Goal: Task Accomplishment & Management: Complete application form

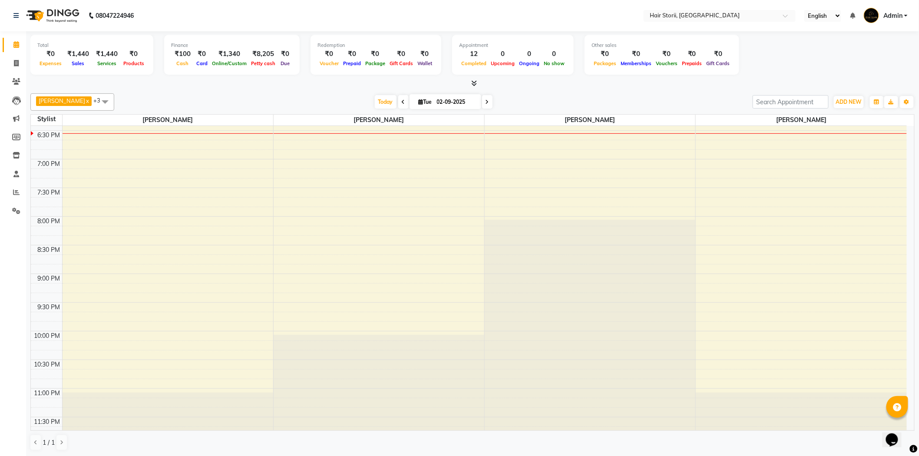
scroll to position [520, 0]
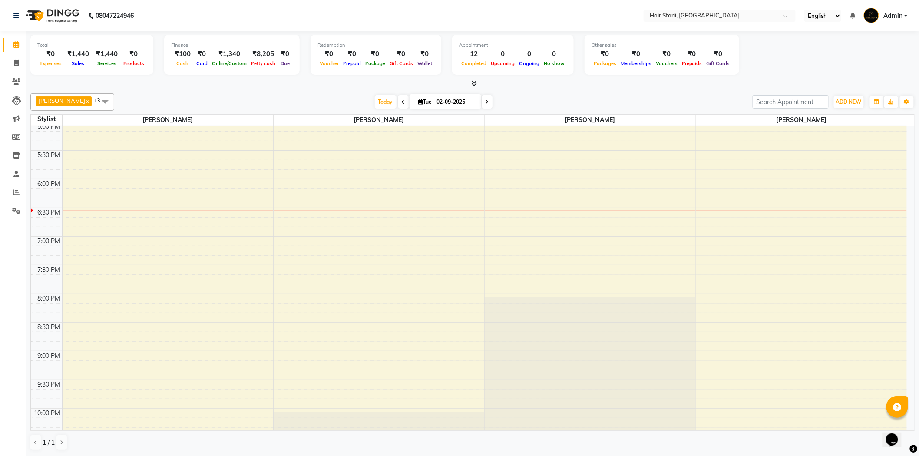
click at [284, 184] on div "8:00 AM 8:30 AM 9:00 AM 9:30 AM 10:00 AM 10:30 AM 11:00 AM 11:30 AM 12:00 PM 12…" at bounding box center [469, 64] width 876 height 917
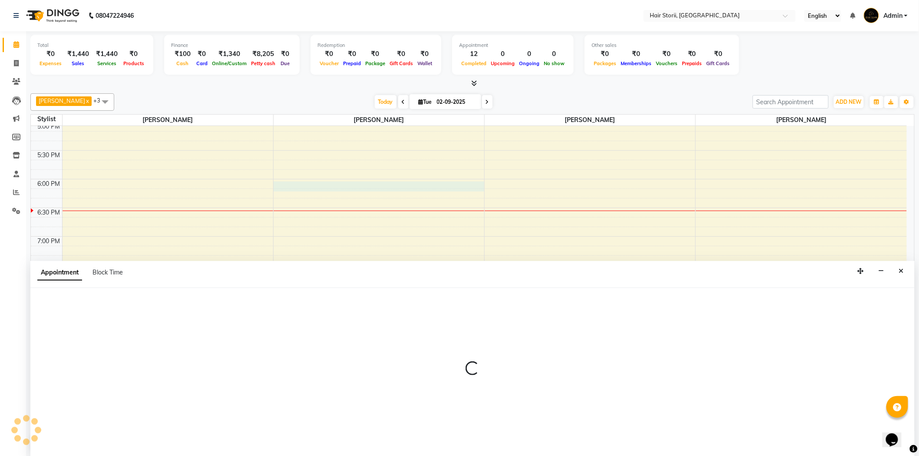
scroll to position [0, 0]
select select "51423"
select select "1080"
select select "tentative"
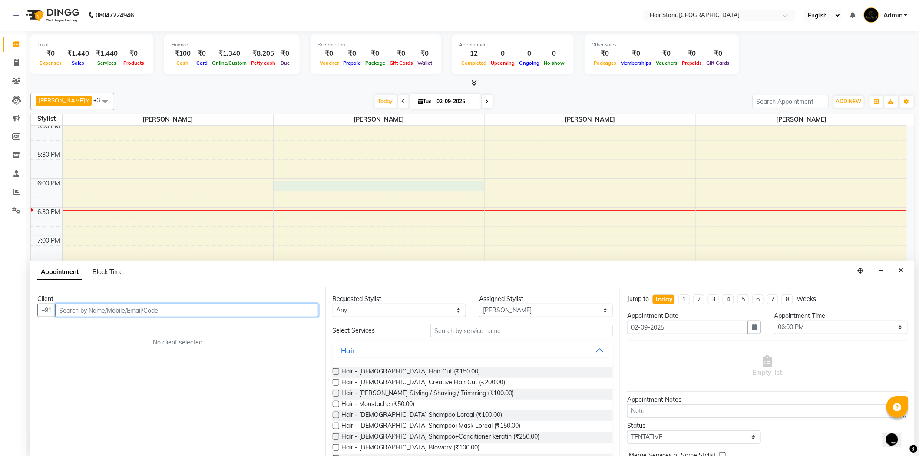
drag, startPoint x: 196, startPoint y: 311, endPoint x: 203, endPoint y: 309, distance: 6.7
click at [200, 310] on input "text" at bounding box center [186, 309] width 263 height 13
type input "9302450125"
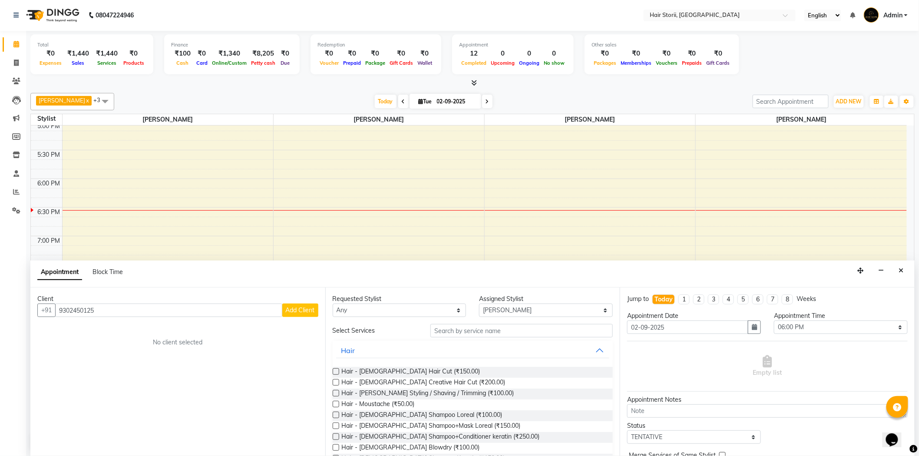
click at [310, 305] on button "Add Client" at bounding box center [300, 309] width 36 height 13
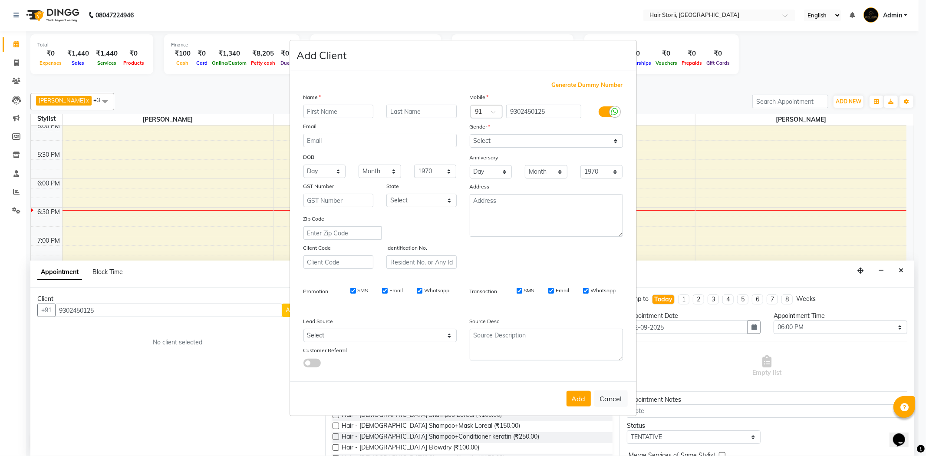
drag, startPoint x: 336, startPoint y: 109, endPoint x: 339, endPoint y: 122, distance: 12.9
click at [339, 116] on input "text" at bounding box center [338, 111] width 70 height 13
type input "Riya"
click at [424, 115] on input "text" at bounding box center [421, 111] width 70 height 13
type input "[PERSON_NAME]"
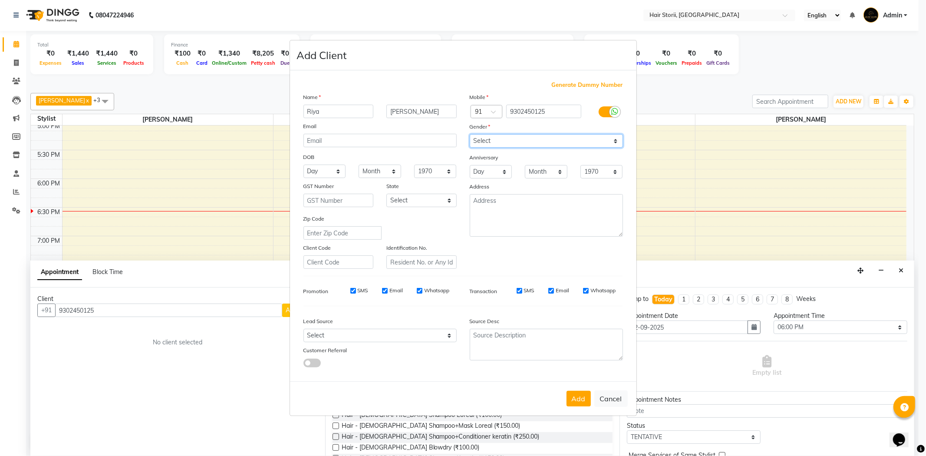
click at [610, 140] on select "Select [DEMOGRAPHIC_DATA] [DEMOGRAPHIC_DATA] Other Prefer Not To Say" at bounding box center [546, 140] width 153 height 13
select select "[DEMOGRAPHIC_DATA]"
click at [470, 134] on select "Select [DEMOGRAPHIC_DATA] [DEMOGRAPHIC_DATA] Other Prefer Not To Say" at bounding box center [546, 140] width 153 height 13
click at [584, 289] on input "Whatsapp" at bounding box center [586, 291] width 6 height 6
checkbox input "false"
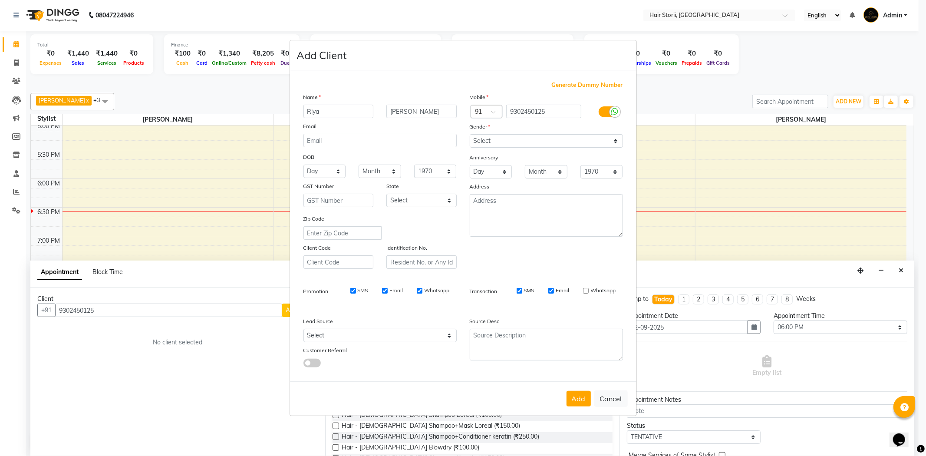
click at [550, 292] on input "Email" at bounding box center [551, 291] width 6 height 6
checkbox input "false"
click at [418, 289] on input "Whatsapp" at bounding box center [420, 291] width 6 height 6
checkbox input "false"
click at [382, 288] on input "Email" at bounding box center [385, 291] width 6 height 6
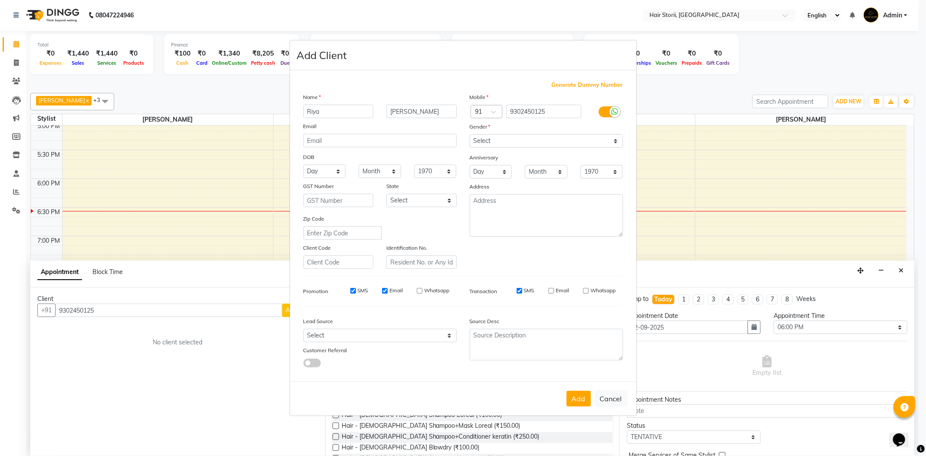
checkbox input "false"
click at [351, 291] on input "SMS" at bounding box center [353, 291] width 6 height 6
checkbox input "false"
click at [569, 400] on button "Add" at bounding box center [579, 399] width 24 height 16
select select
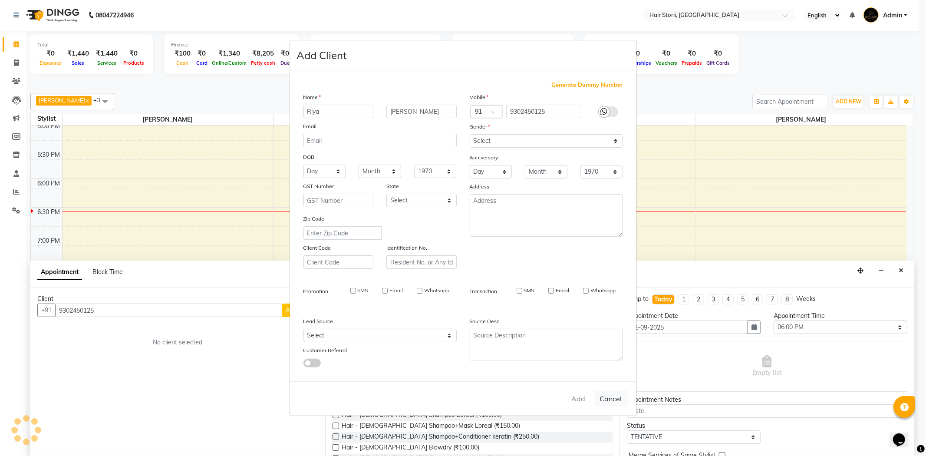
select select
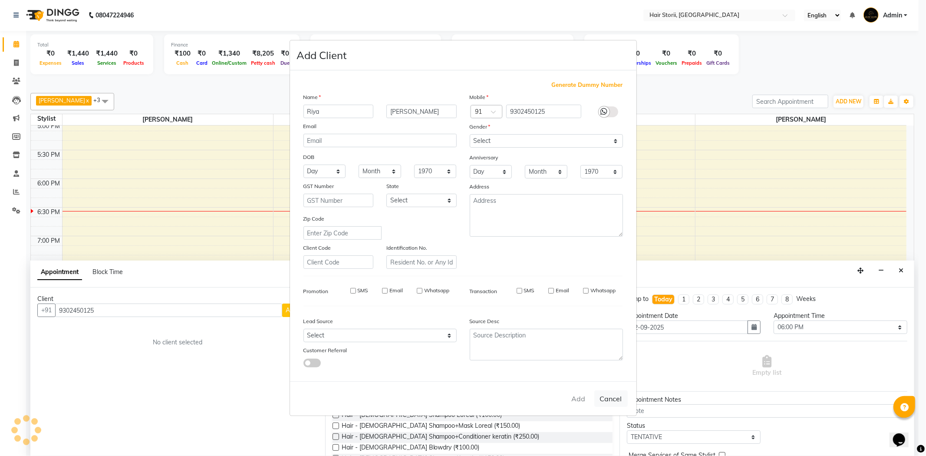
select select
checkbox input "false"
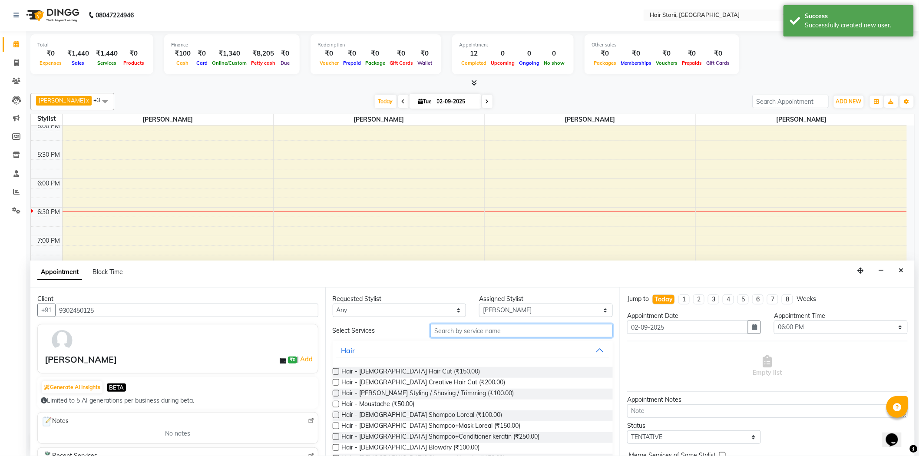
click at [465, 335] on input "text" at bounding box center [521, 330] width 182 height 13
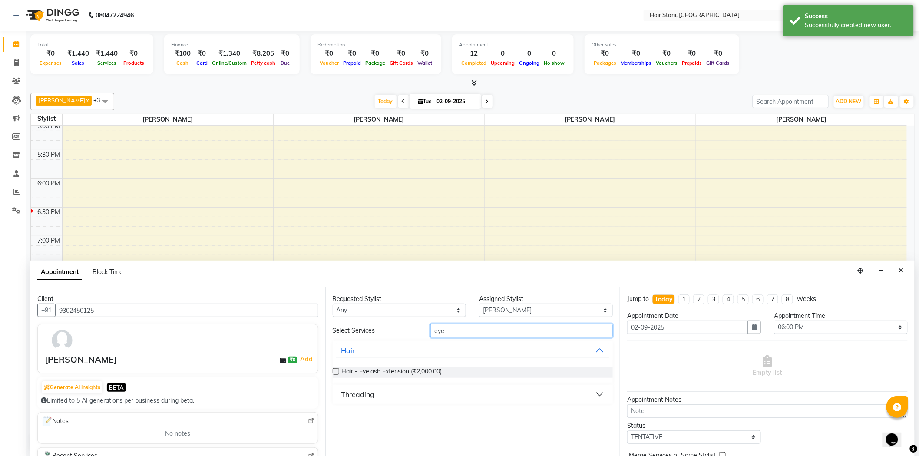
type input "eye"
click at [433, 396] on button "Threading" at bounding box center [473, 394] width 274 height 16
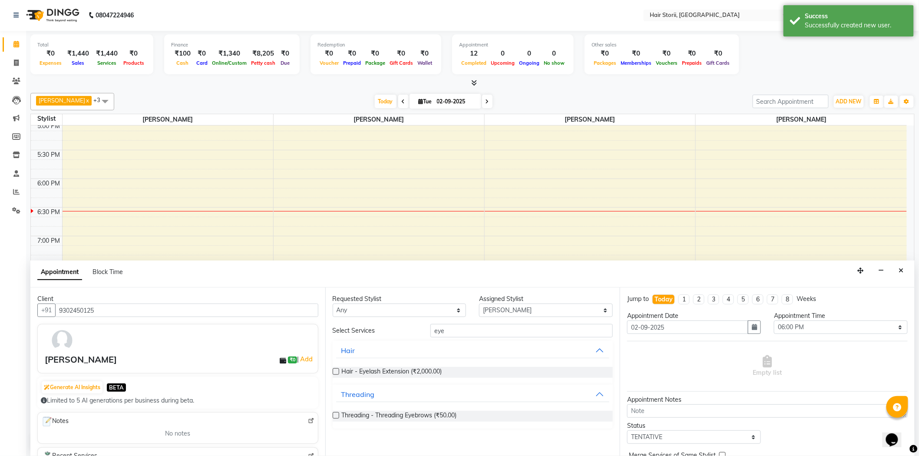
click at [336, 417] on label at bounding box center [336, 415] width 7 height 7
click at [336, 417] on input "checkbox" at bounding box center [336, 416] width 6 height 6
checkbox input "false"
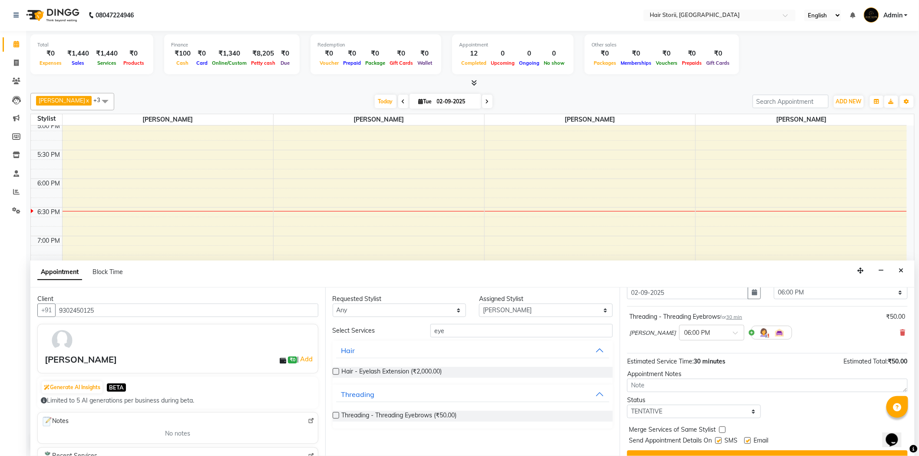
scroll to position [51, 0]
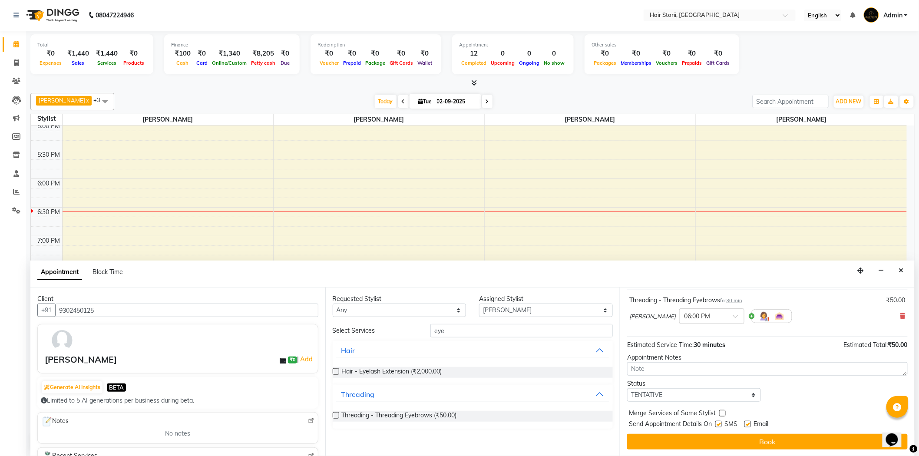
drag, startPoint x: 745, startPoint y: 422, endPoint x: 738, endPoint y: 426, distance: 8.2
click at [744, 423] on div "Send Appointment Details On SMS Email" at bounding box center [768, 424] width 279 height 11
click at [721, 424] on label at bounding box center [718, 424] width 7 height 7
click at [721, 424] on input "checkbox" at bounding box center [718, 425] width 6 height 6
checkbox input "false"
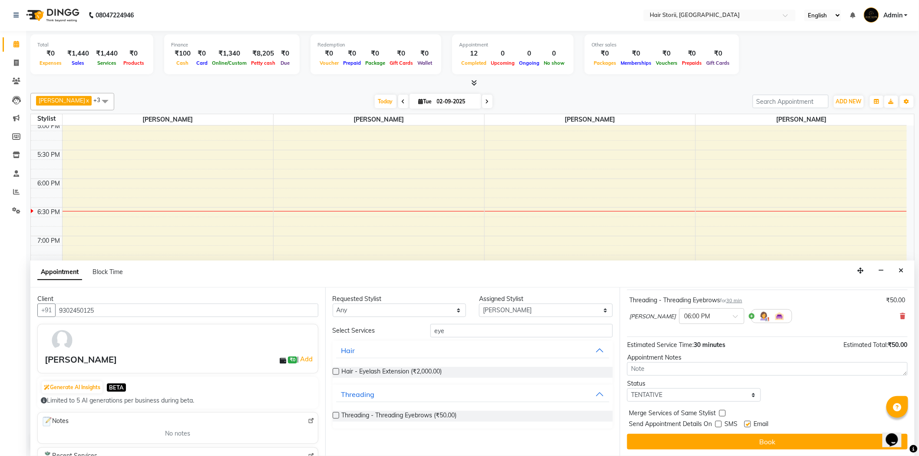
click at [749, 424] on label at bounding box center [747, 424] width 7 height 7
click at [749, 424] on input "checkbox" at bounding box center [747, 425] width 6 height 6
checkbox input "false"
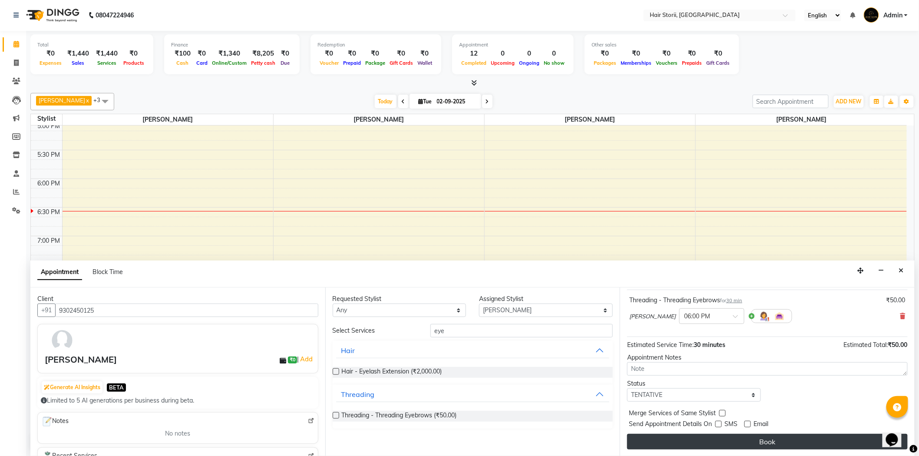
drag, startPoint x: 756, startPoint y: 452, endPoint x: 756, endPoint y: 447, distance: 4.8
click at [756, 451] on div "Jump to [DATE] 1 2 3 4 5 6 7 8 Weeks Appointment Date [DATE] Appointment Time S…" at bounding box center [767, 371] width 295 height 168
click at [756, 444] on button "Book" at bounding box center [767, 442] width 280 height 16
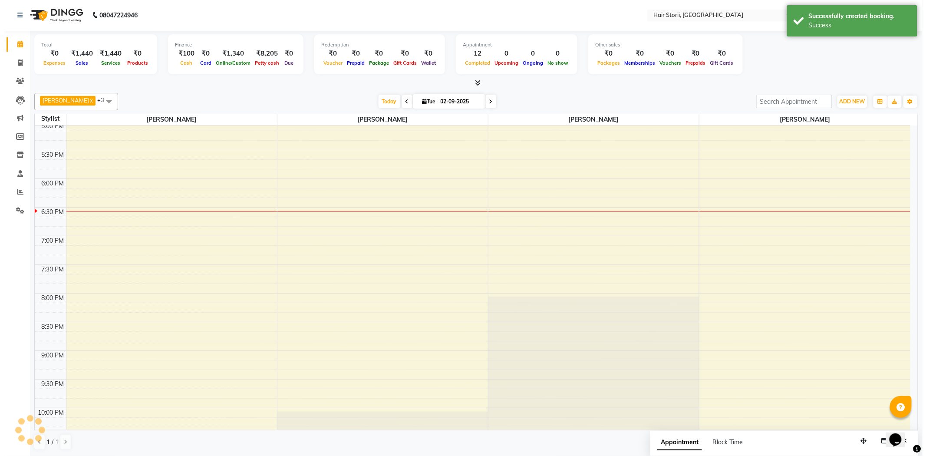
scroll to position [0, 0]
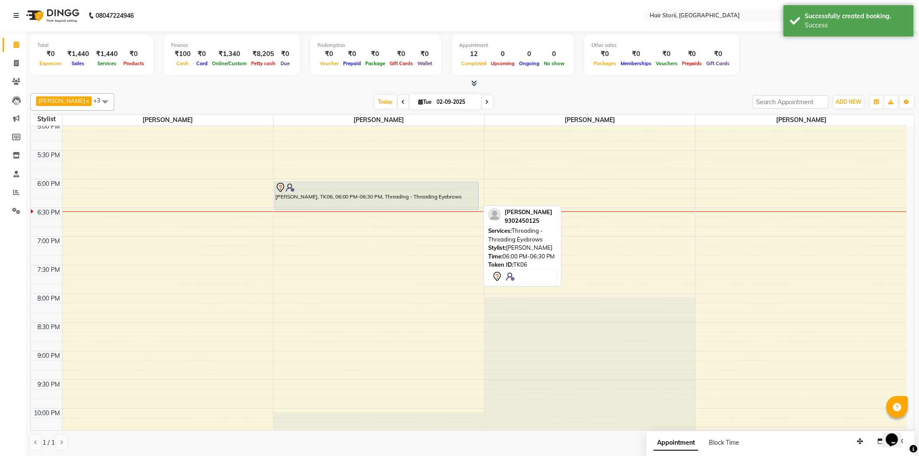
click at [446, 209] on div at bounding box center [377, 209] width 204 height 3
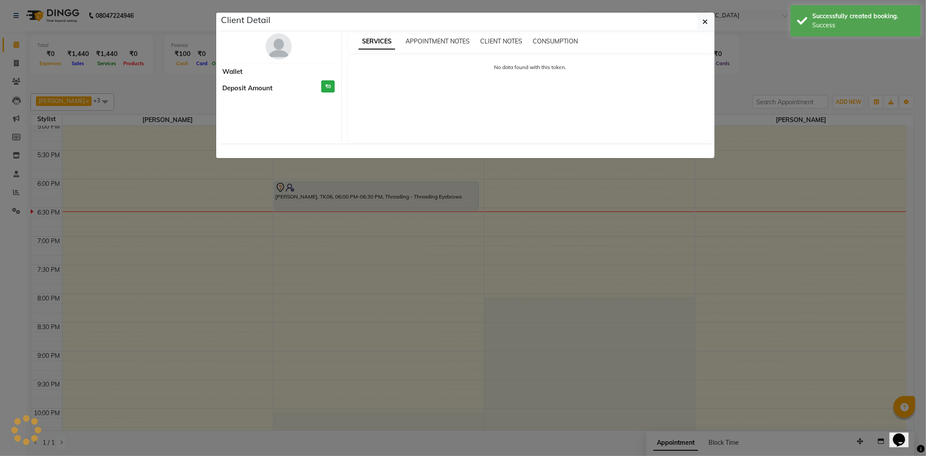
select select "7"
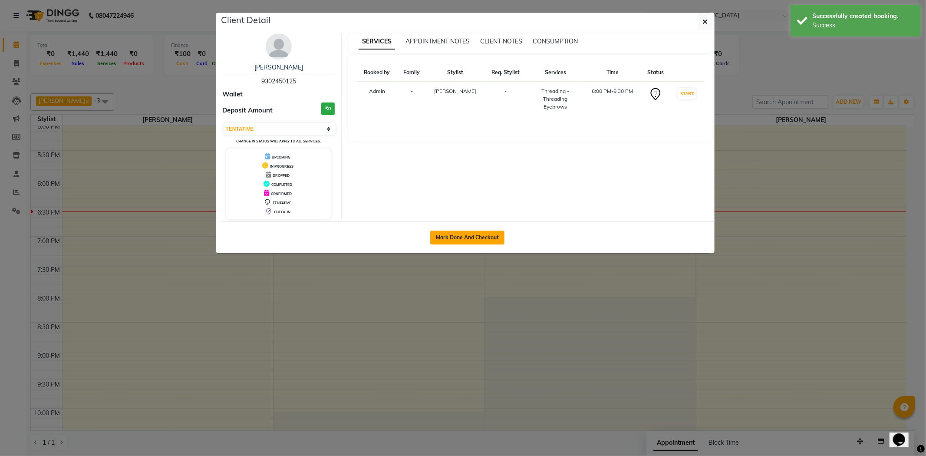
click at [472, 231] on button "Mark Done And Checkout" at bounding box center [467, 238] width 74 height 14
select select "6638"
select select "service"
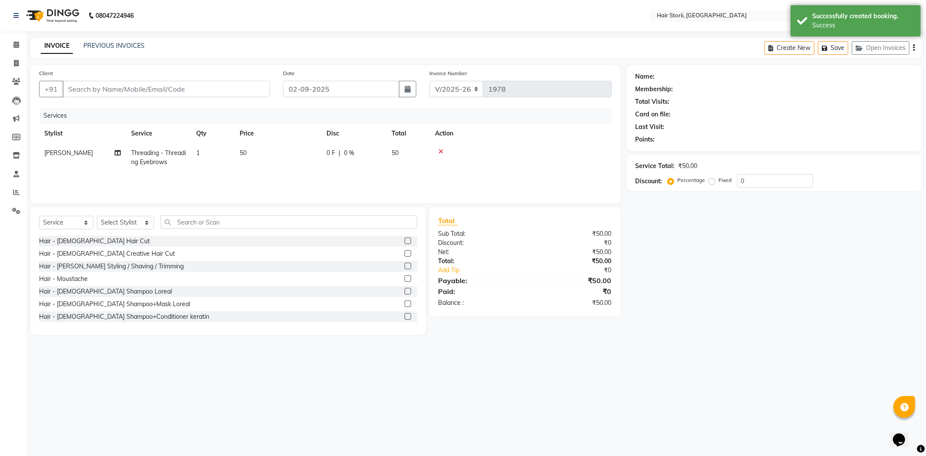
type input "9302450125"
select select "51423"
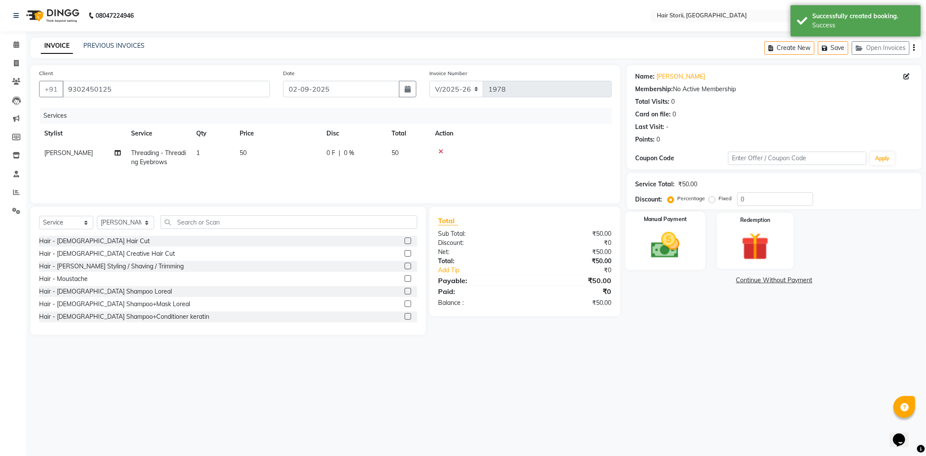
click at [648, 240] on img at bounding box center [665, 245] width 46 height 33
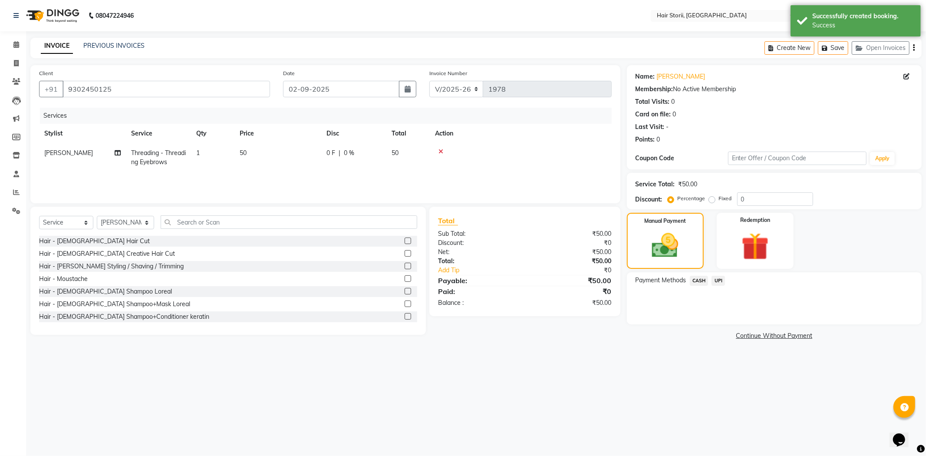
click at [714, 283] on span "UPI" at bounding box center [718, 281] width 13 height 10
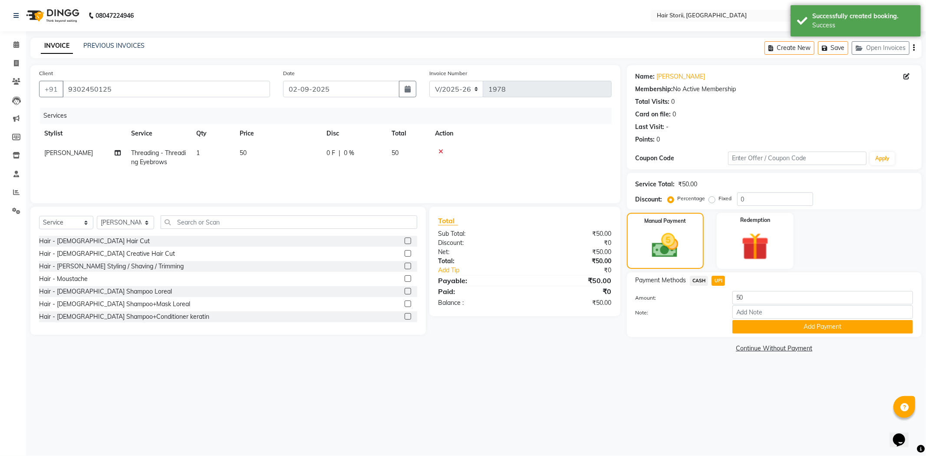
click at [737, 323] on button "Add Payment" at bounding box center [822, 326] width 181 height 13
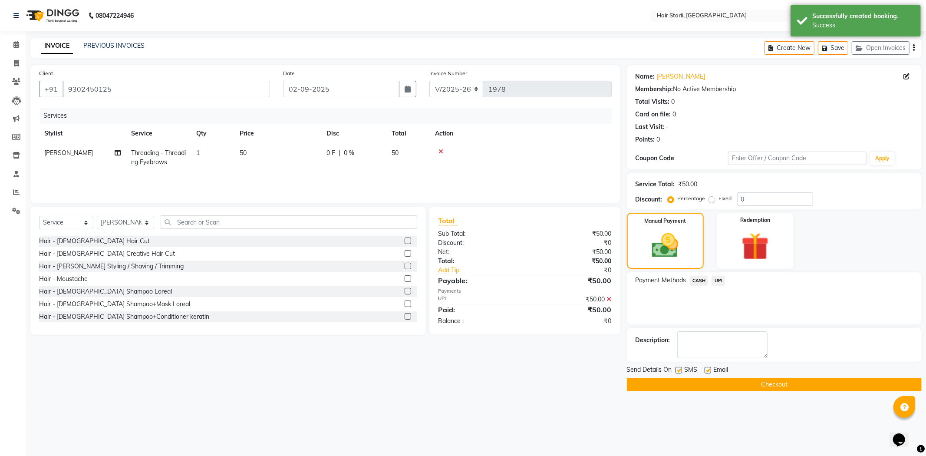
click at [708, 368] on label at bounding box center [708, 370] width 7 height 7
click at [708, 368] on input "checkbox" at bounding box center [708, 371] width 6 height 6
checkbox input "false"
drag, startPoint x: 680, startPoint y: 368, endPoint x: 682, endPoint y: 374, distance: 6.3
click at [680, 369] on label at bounding box center [679, 370] width 7 height 7
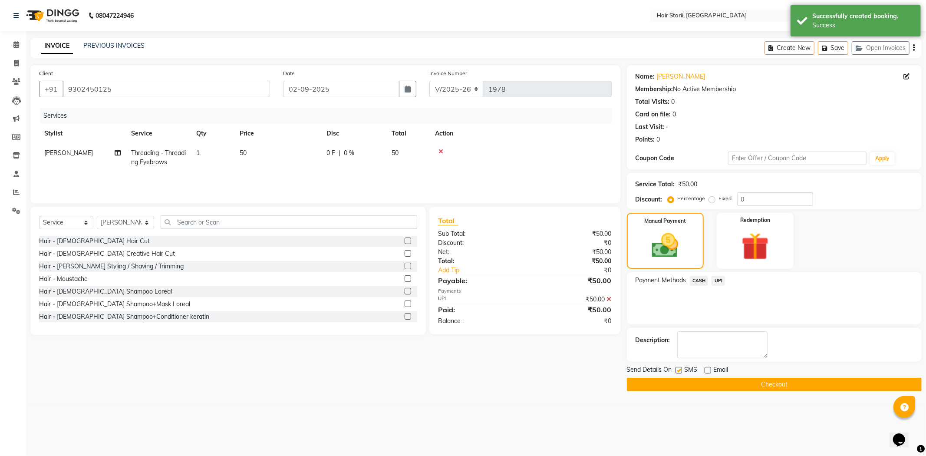
click at [680, 369] on input "checkbox" at bounding box center [679, 371] width 6 height 6
checkbox input "false"
click at [685, 383] on button "Checkout" at bounding box center [774, 384] width 295 height 13
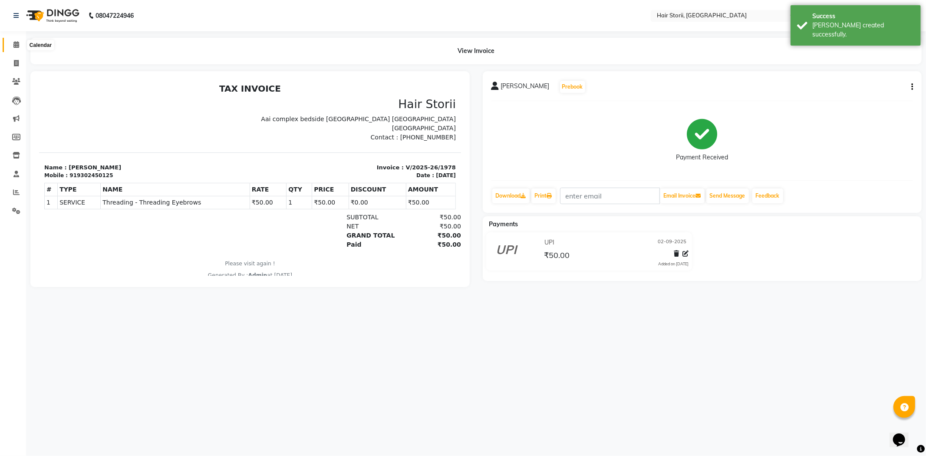
click at [18, 42] on icon at bounding box center [16, 44] width 6 height 7
